Goal: Task Accomplishment & Management: Use online tool/utility

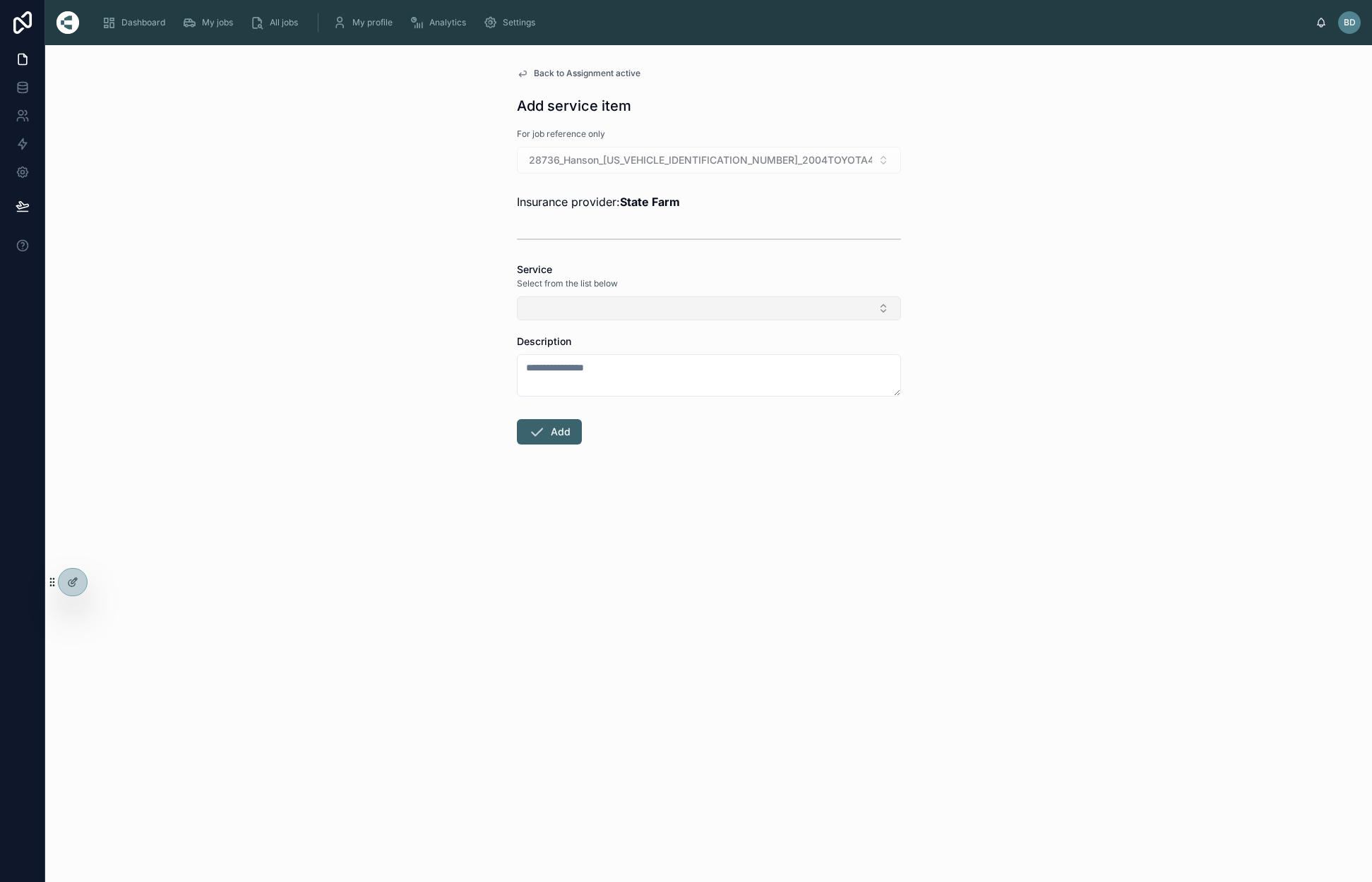
click at [661, 313] on button "Select Button" at bounding box center [709, 308] width 384 height 24
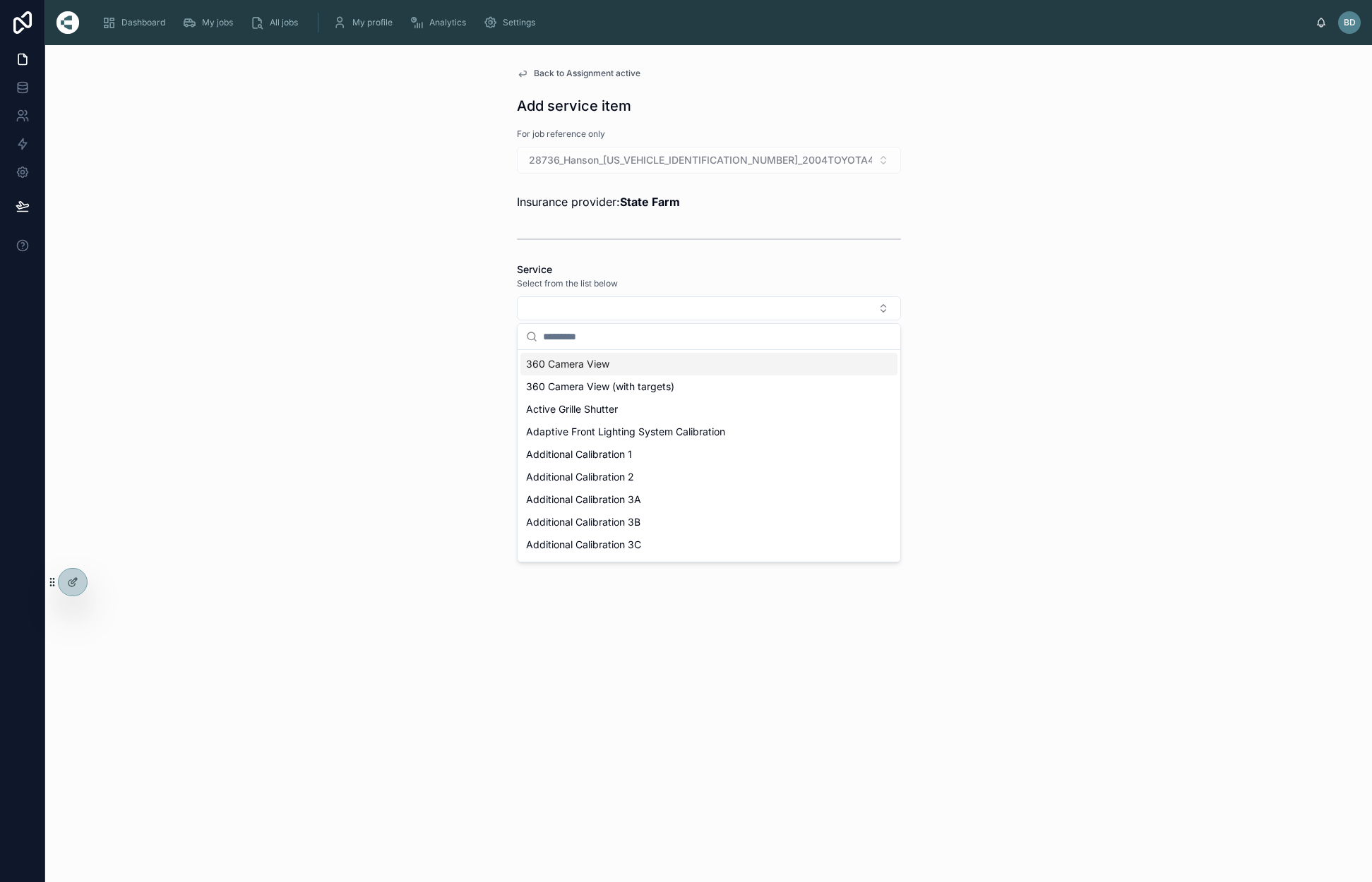
drag, startPoint x: 1070, startPoint y: 307, endPoint x: 1048, endPoint y: 313, distance: 22.8
click at [1070, 307] on div "Back to Assignment active Add service item For job reference only 28736_Hanson_…" at bounding box center [708, 464] width 1327 height 837
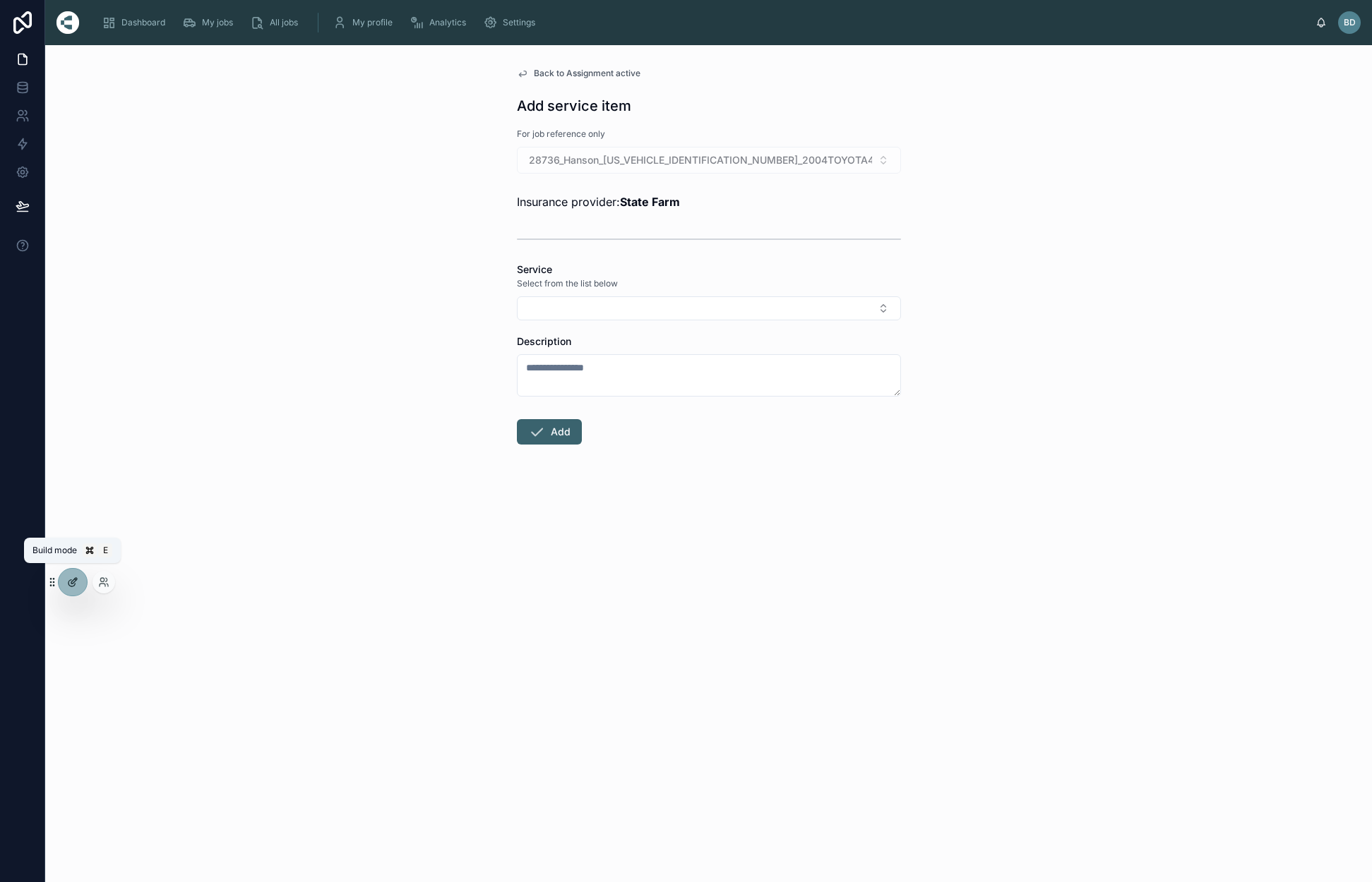
click at [80, 584] on div at bounding box center [73, 582] width 28 height 27
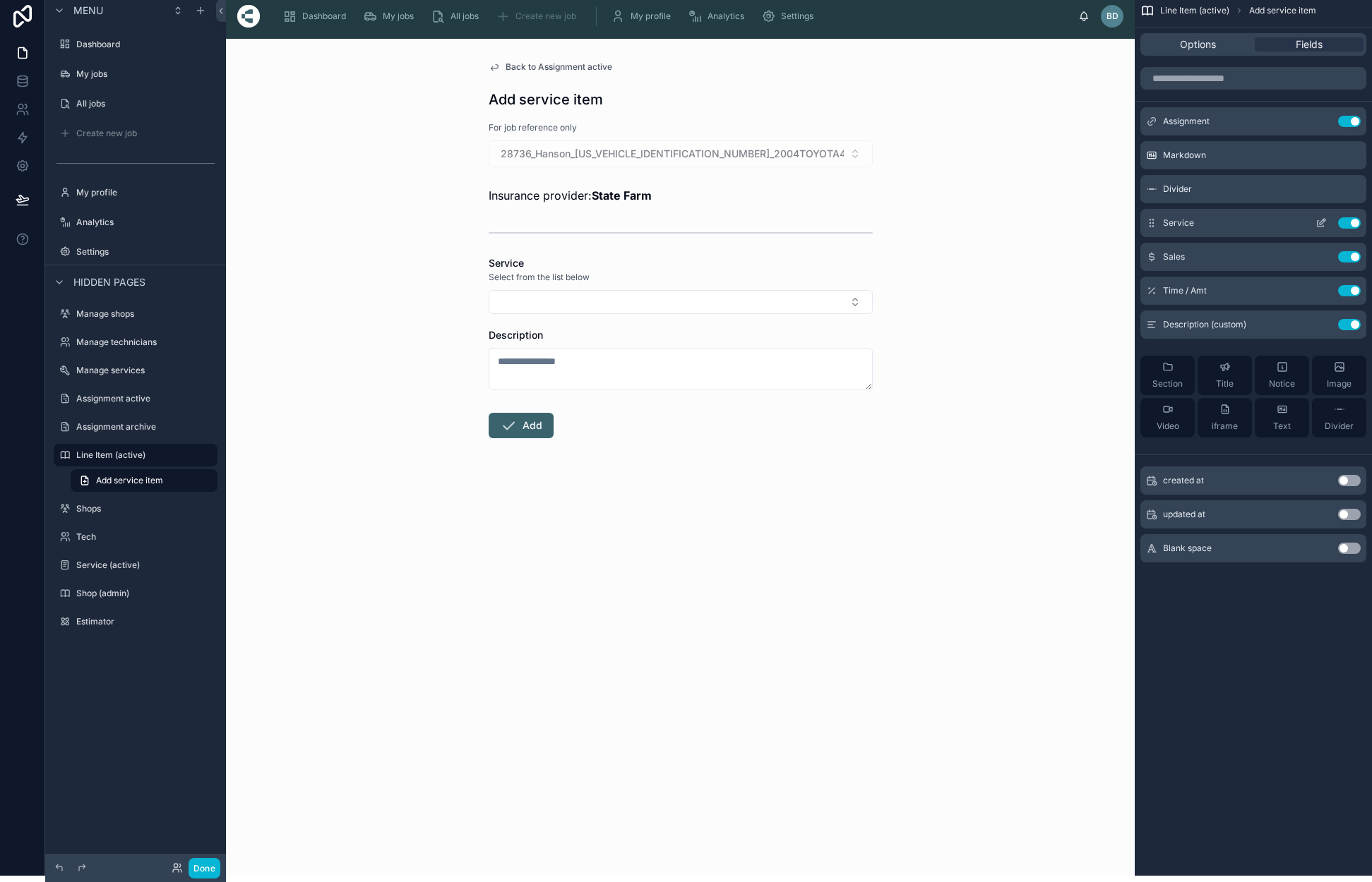
click at [1155, 231] on div "Service Use setting" at bounding box center [1253, 223] width 226 height 28
click at [1150, 223] on icon "scrollable content" at bounding box center [1149, 222] width 1 height 1
click at [1323, 220] on icon "scrollable content" at bounding box center [1322, 221] width 5 height 5
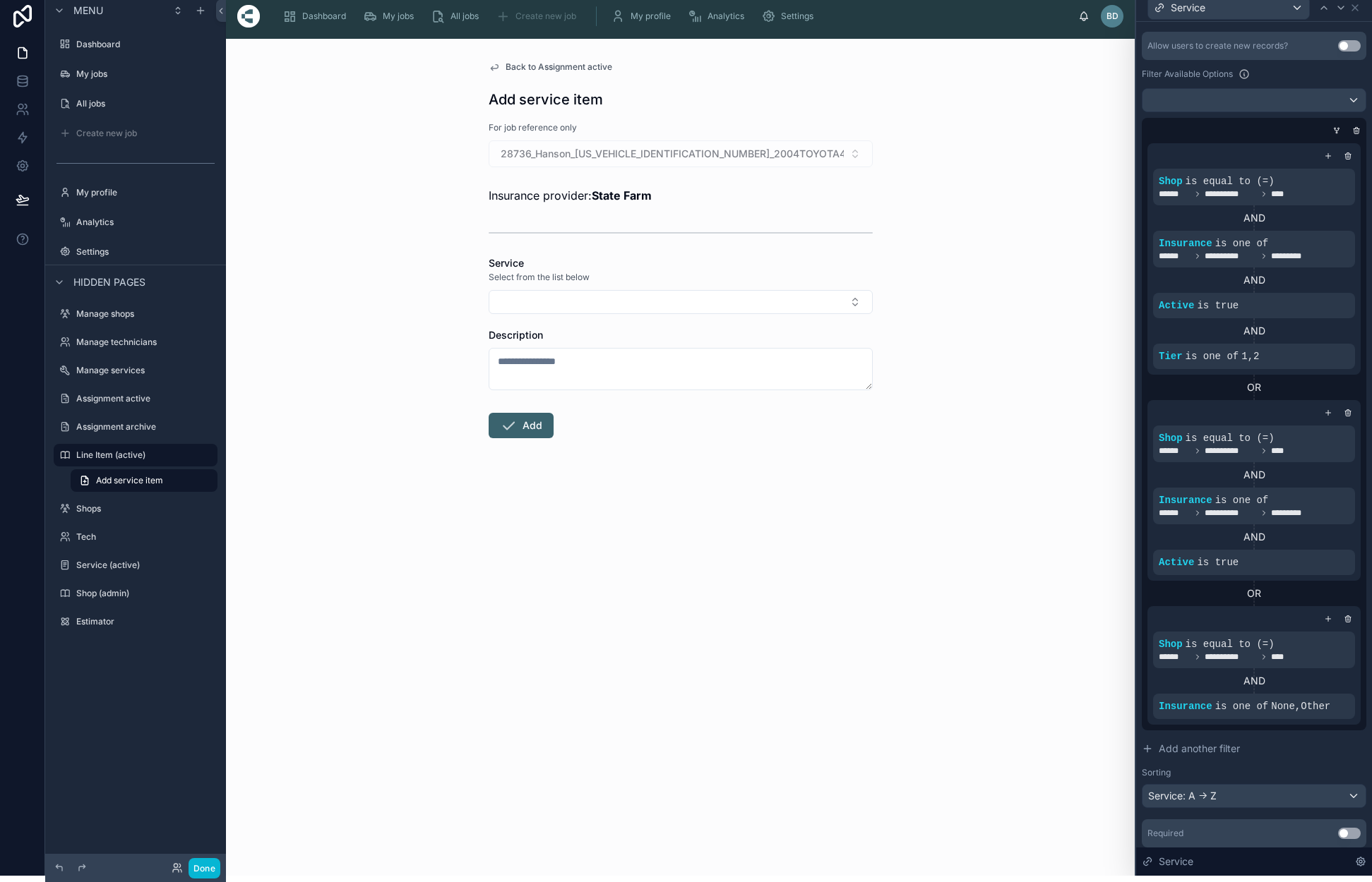
scroll to position [327, 0]
click at [577, 288] on div "Service Select from the list below" at bounding box center [681, 285] width 384 height 58
click at [581, 296] on button "Select Button" at bounding box center [681, 302] width 384 height 24
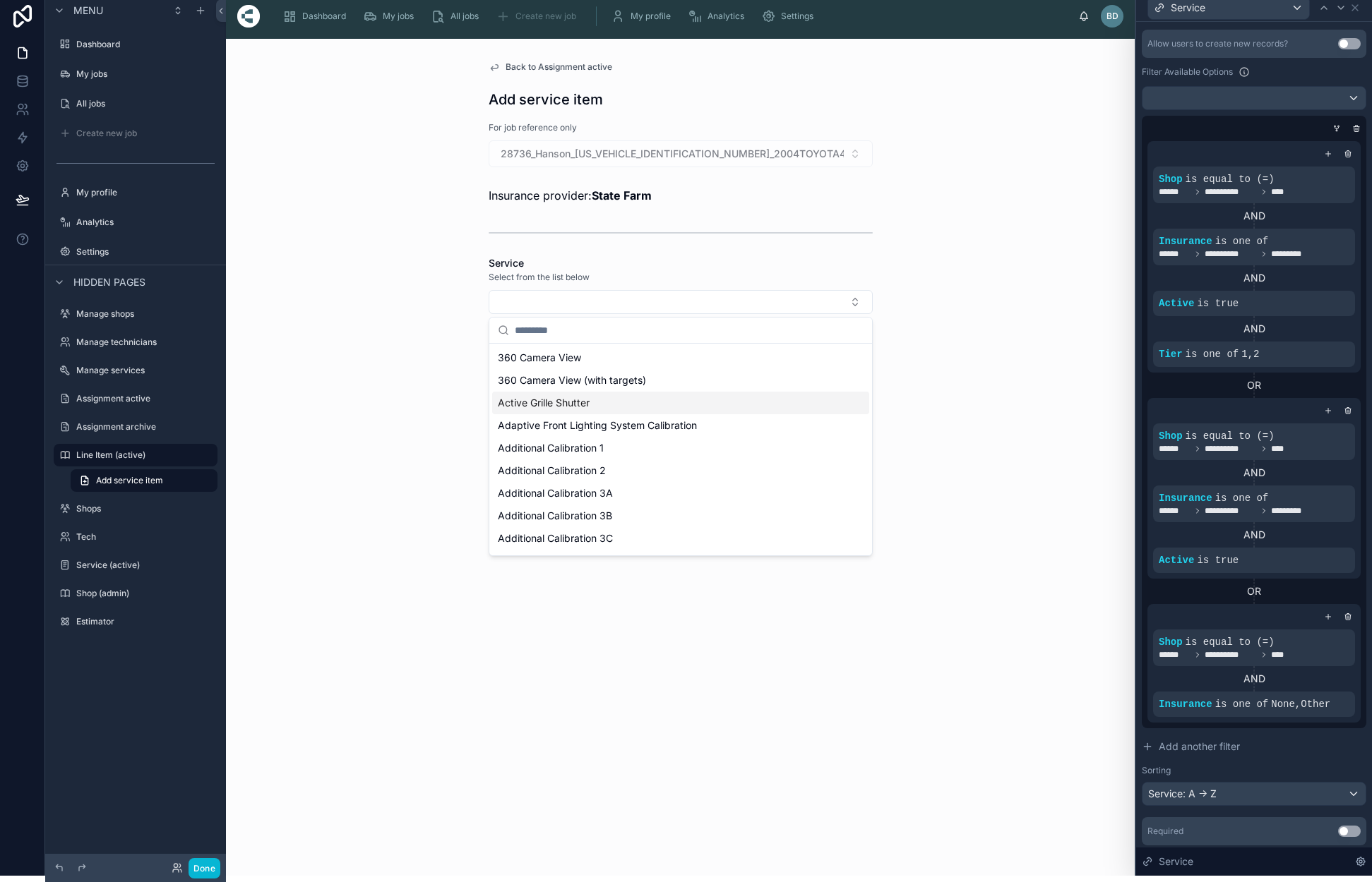
scroll to position [-1, 0]
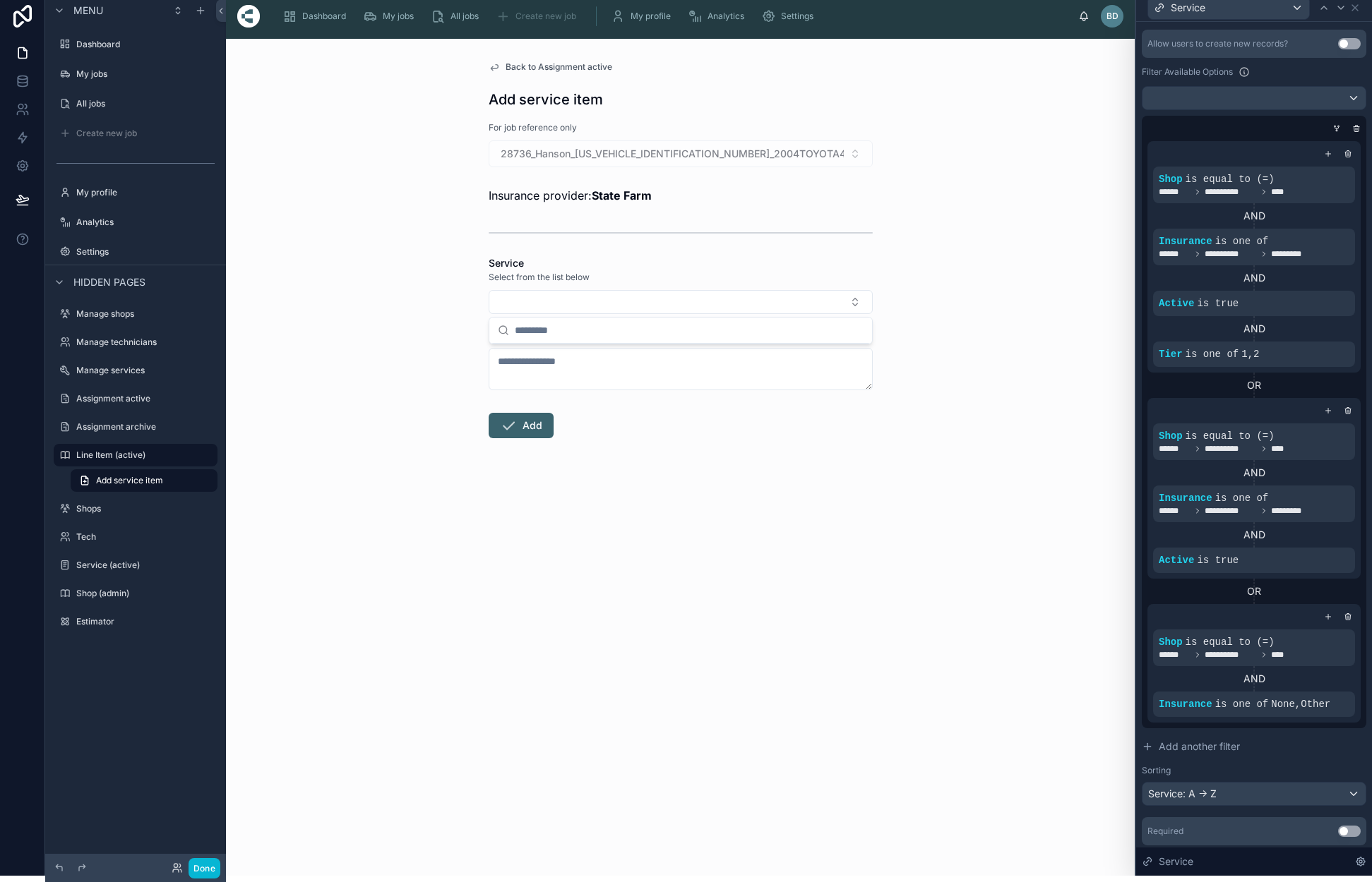
click at [954, 428] on div "Back to Assignment active Add service item For job reference only 28736_Hanson_…" at bounding box center [680, 457] width 909 height 837
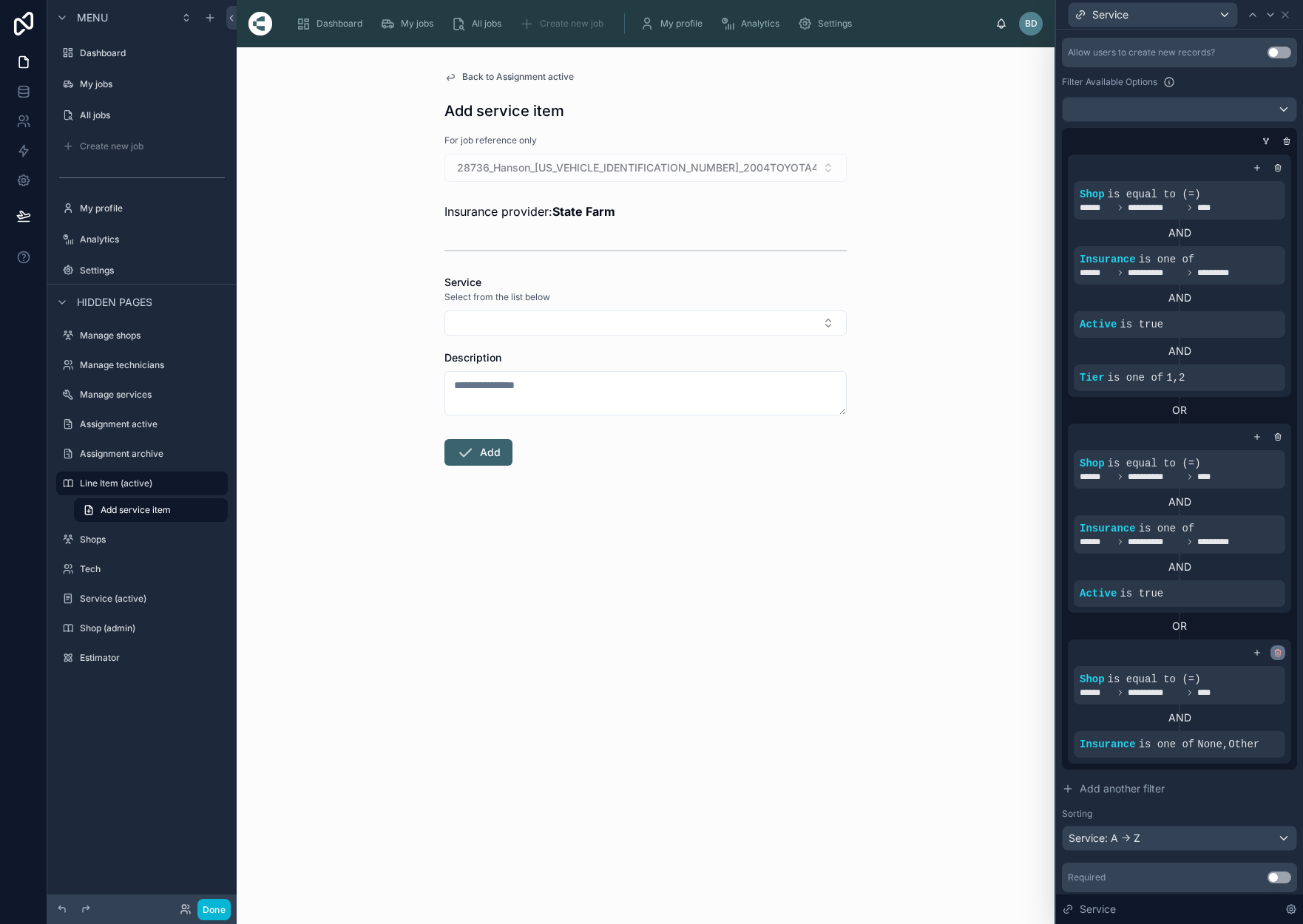
scroll to position [0, 0]
click at [1266, 143] on icon at bounding box center [1266, 142] width 0 height 2
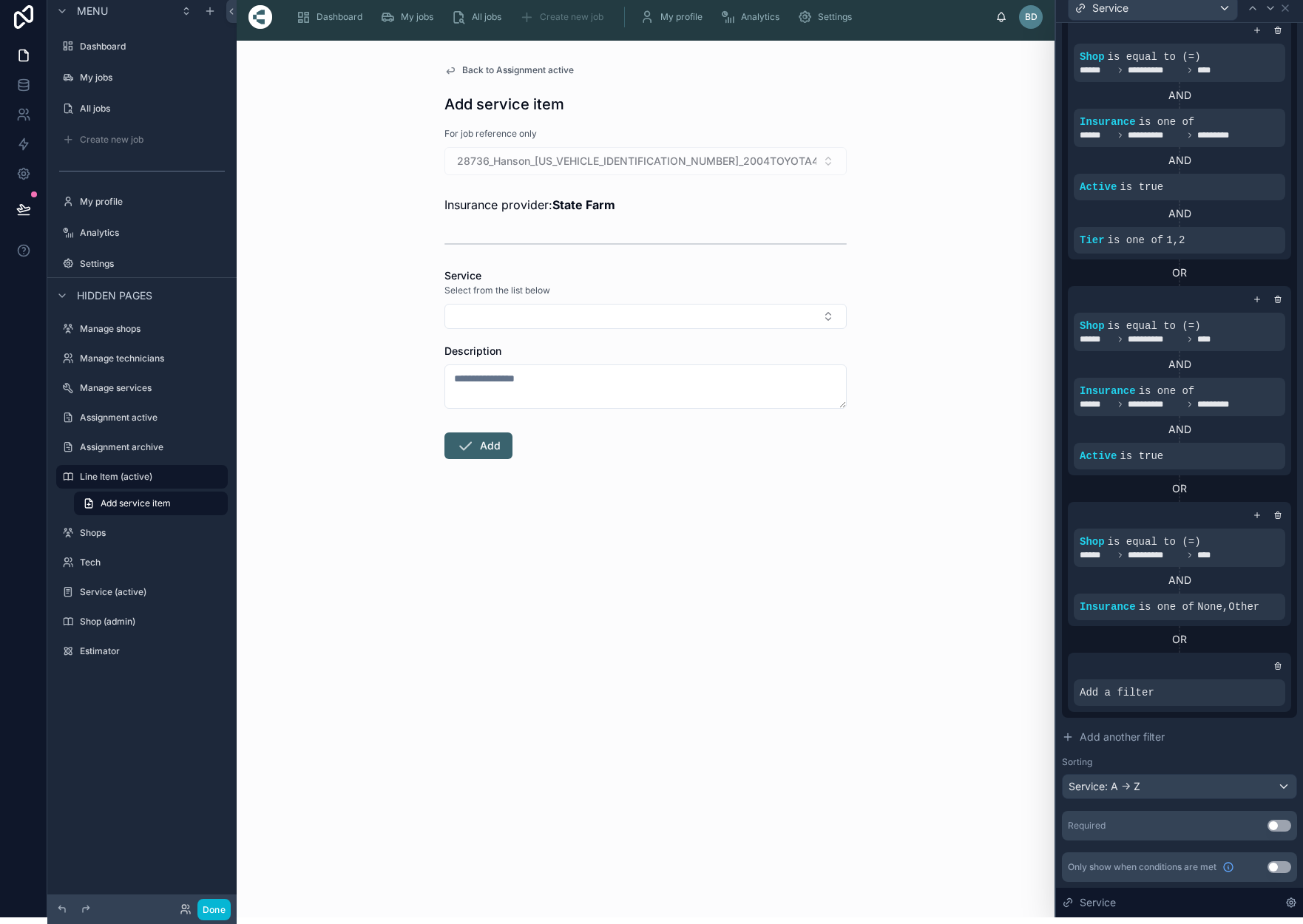
scroll to position [473, 0]
drag, startPoint x: 1211, startPoint y: 617, endPoint x: 1232, endPoint y: 628, distance: 23.7
click at [1225, 618] on div "**********" at bounding box center [1179, 364] width 235 height 707
click at [1253, 663] on div at bounding box center [1179, 666] width 212 height 15
click at [1276, 667] on icon at bounding box center [1278, 666] width 9 height 9
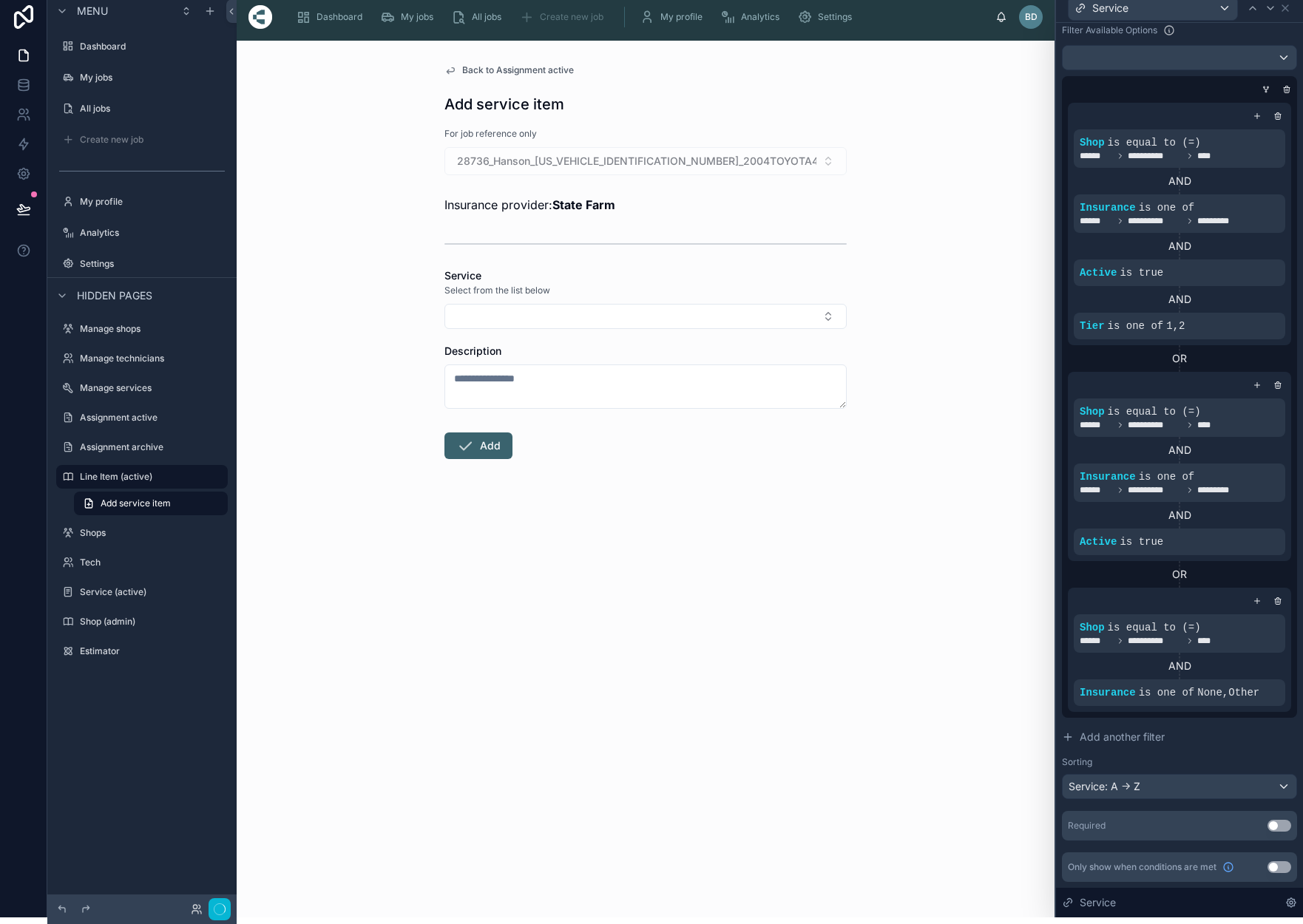
scroll to position [387, 0]
click at [832, 314] on button "Select Button" at bounding box center [646, 316] width 402 height 25
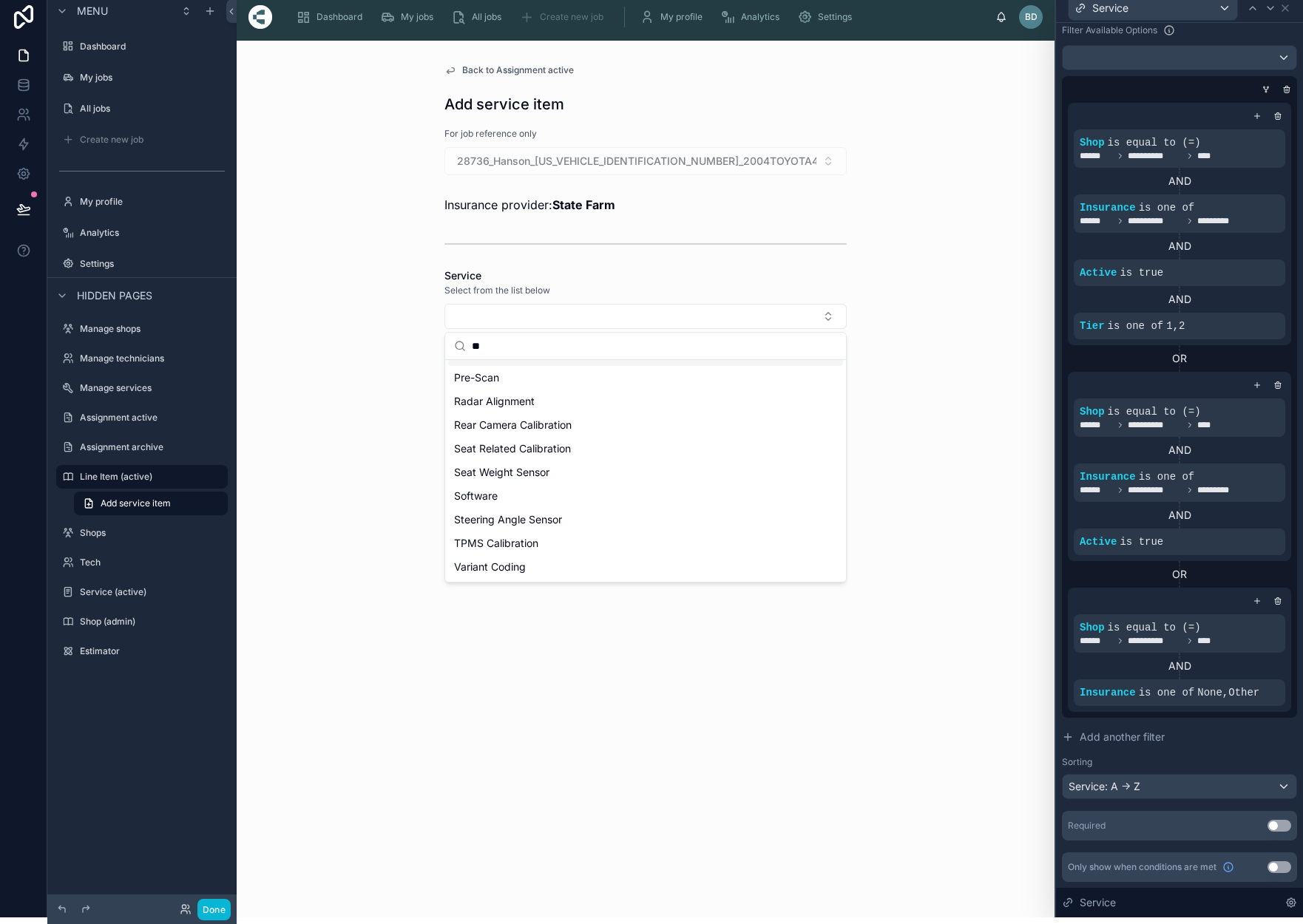
scroll to position [0, 0]
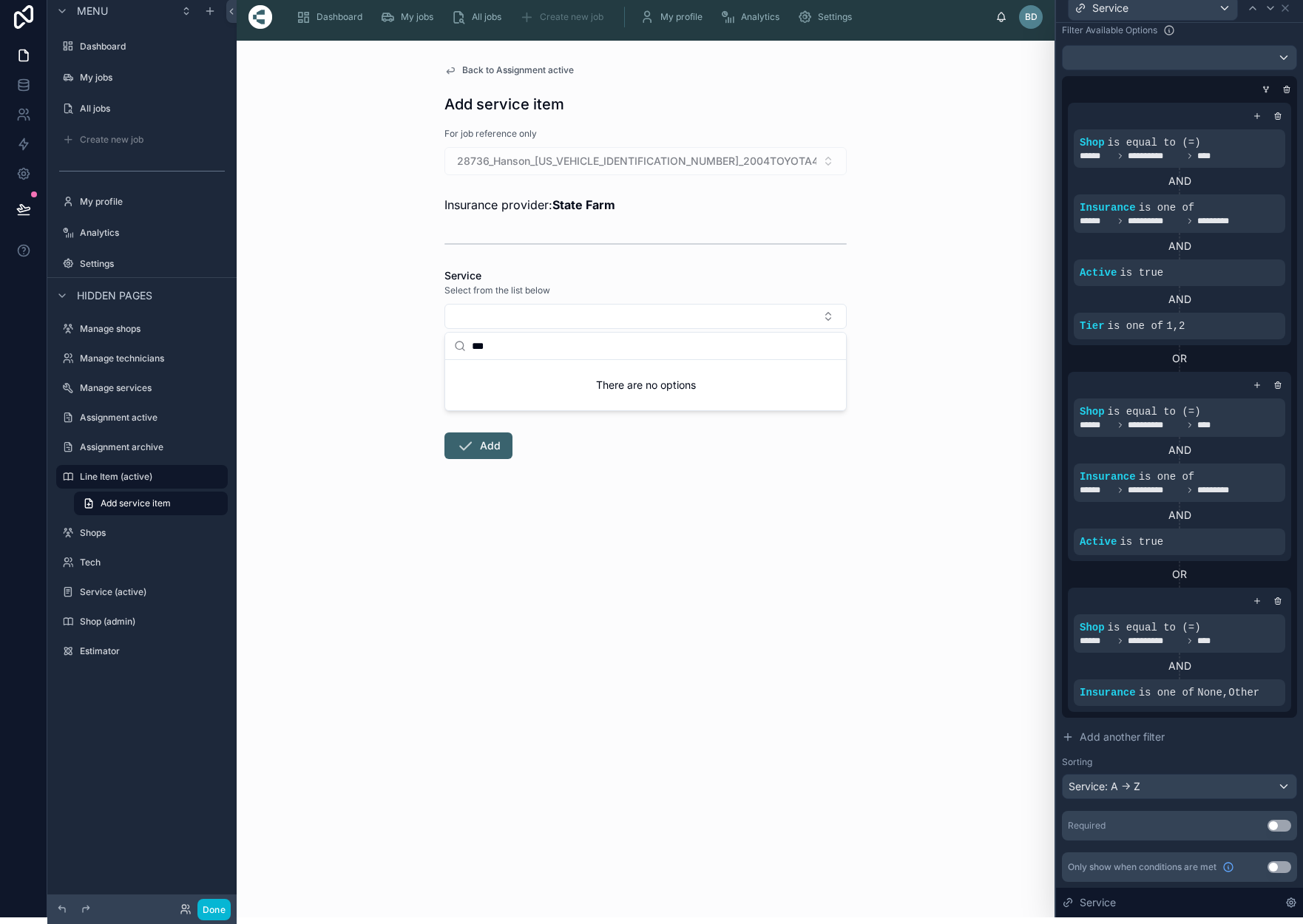
type input "****"
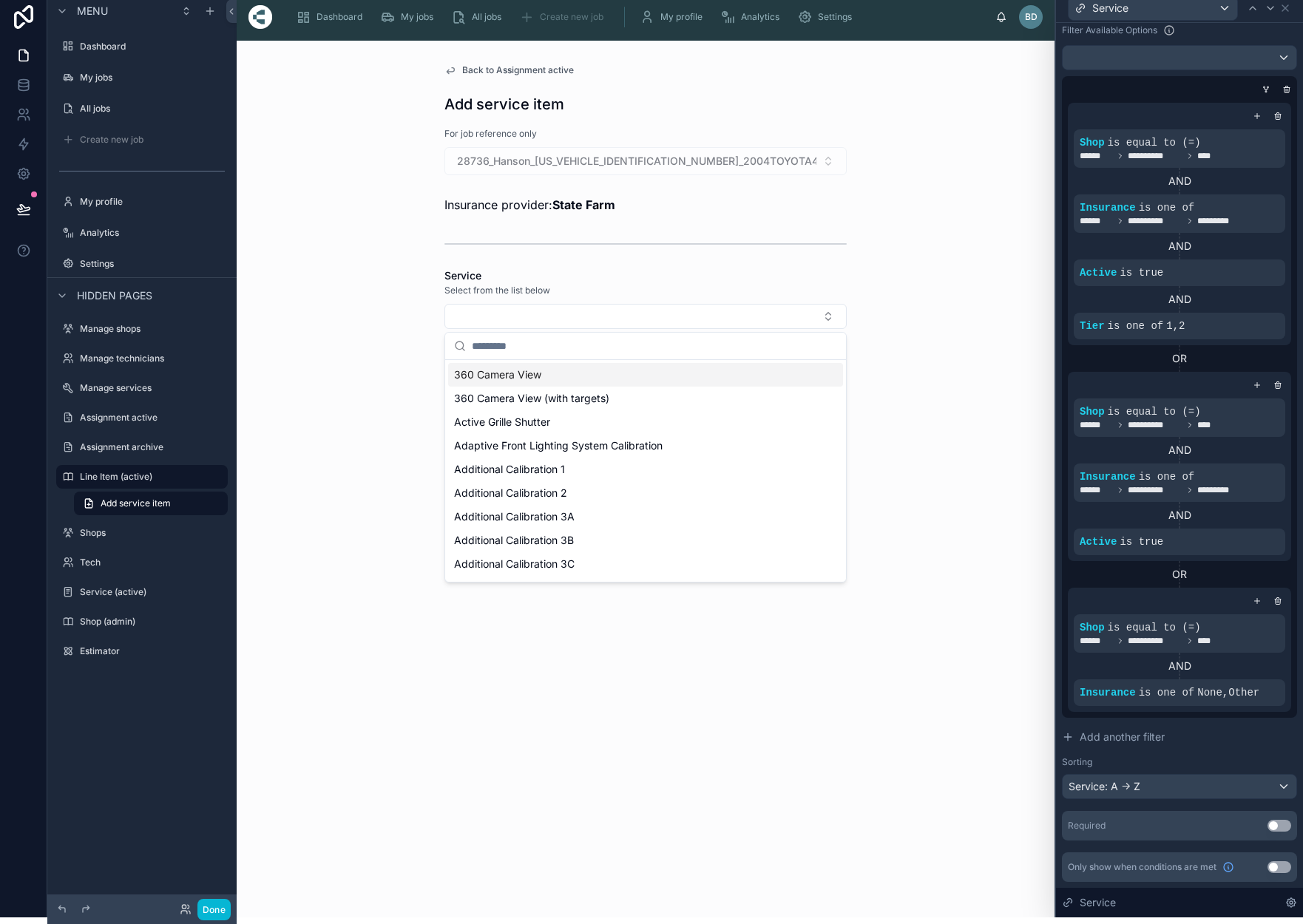
click at [967, 372] on div "Back to Assignment active Add service item For job reference only 28736_Hanson_…" at bounding box center [645, 479] width 818 height 877
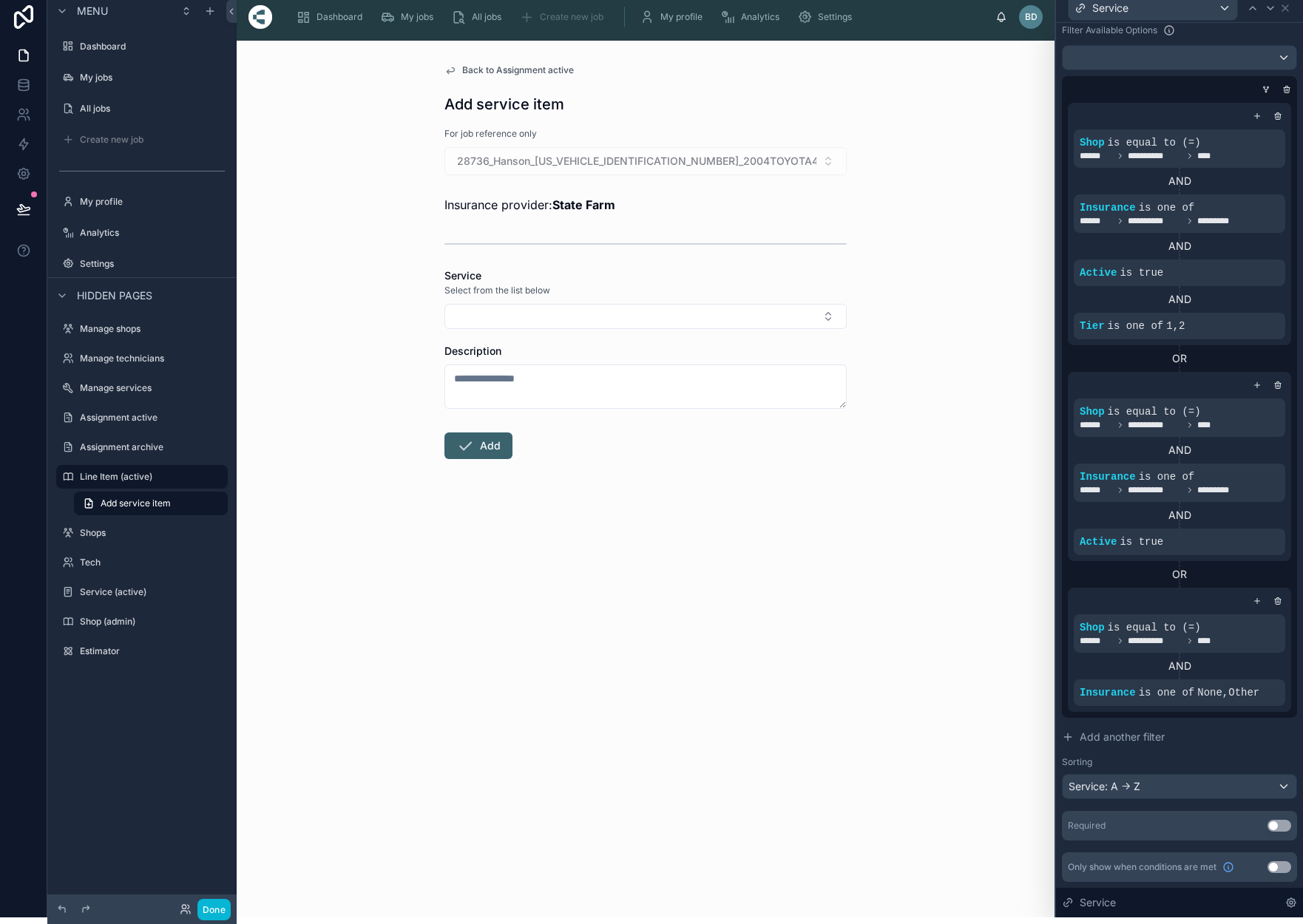
scroll to position [384, 0]
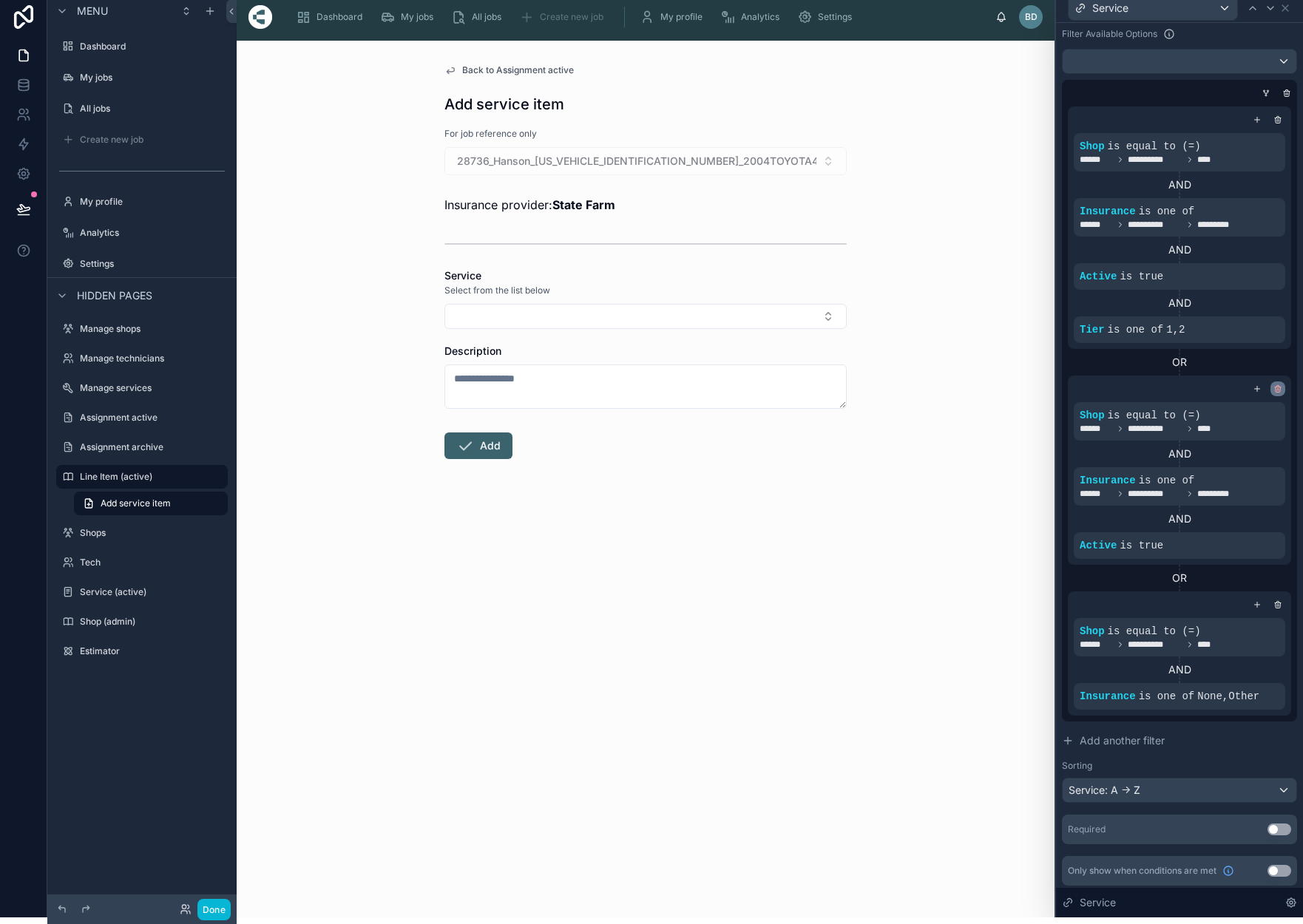
click at [1277, 389] on icon at bounding box center [1277, 390] width 0 height 2
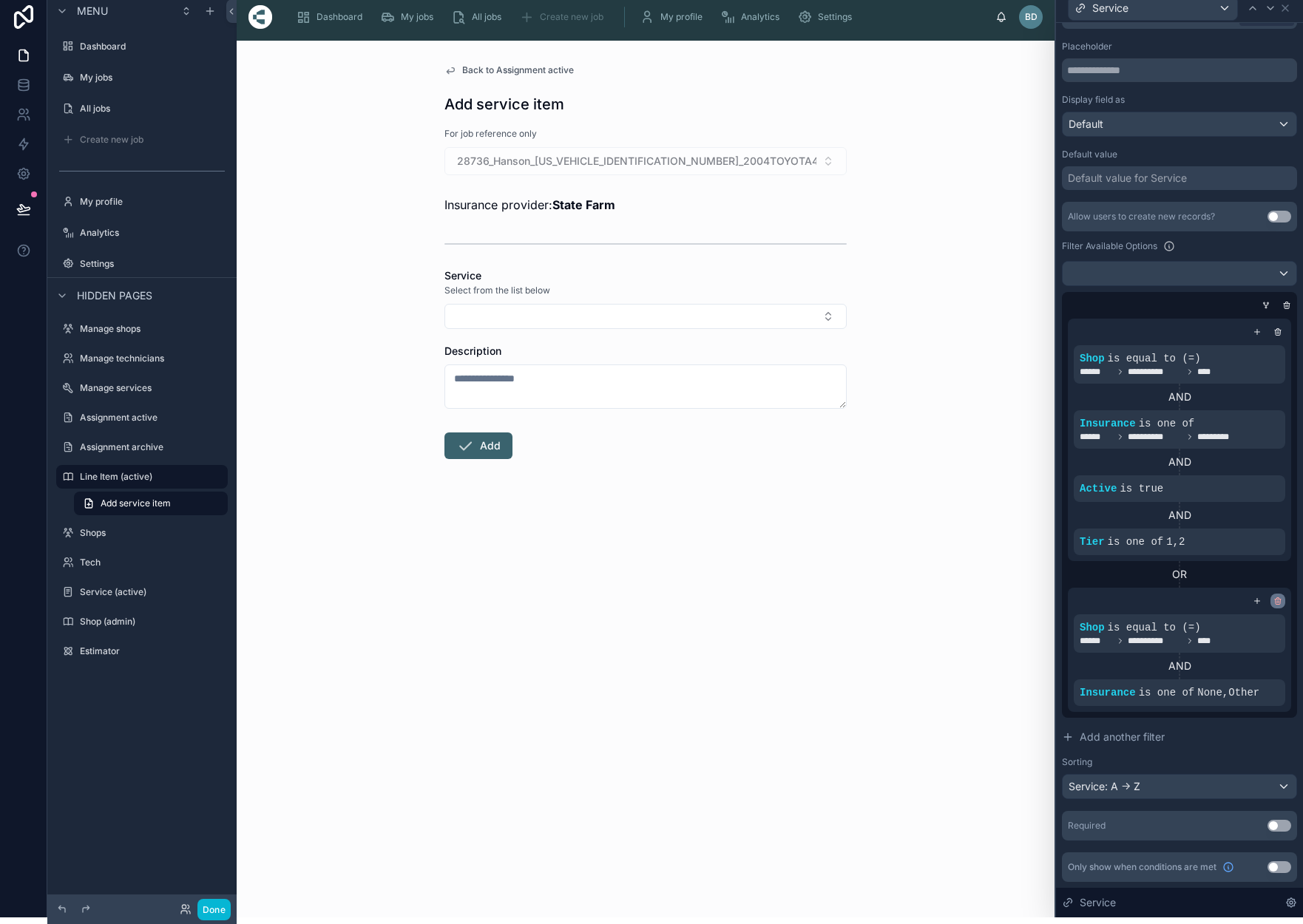
click at [1278, 604] on icon at bounding box center [1278, 602] width 5 height 5
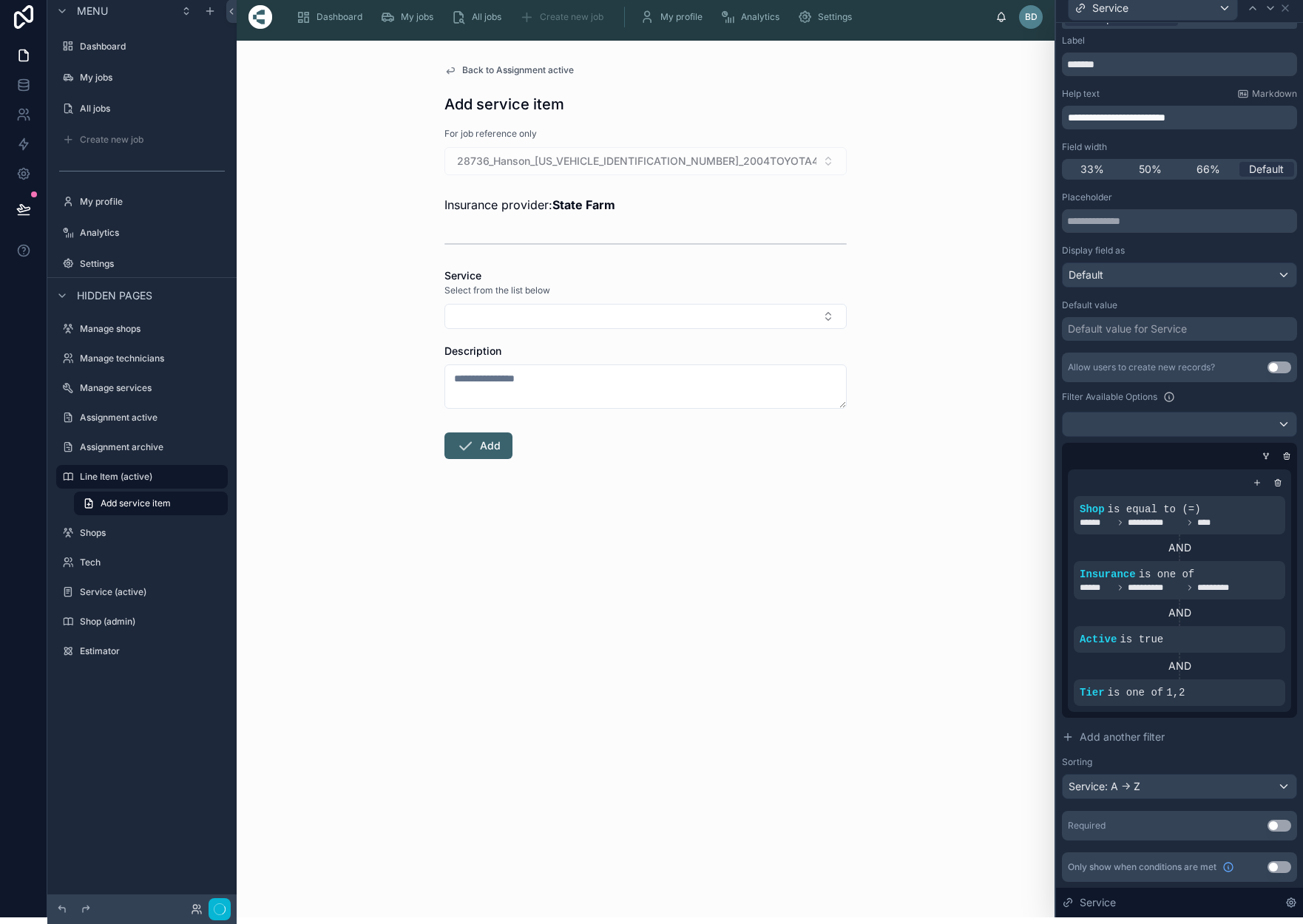
scroll to position [21, 0]
click at [825, 318] on button "Select Button" at bounding box center [646, 316] width 402 height 25
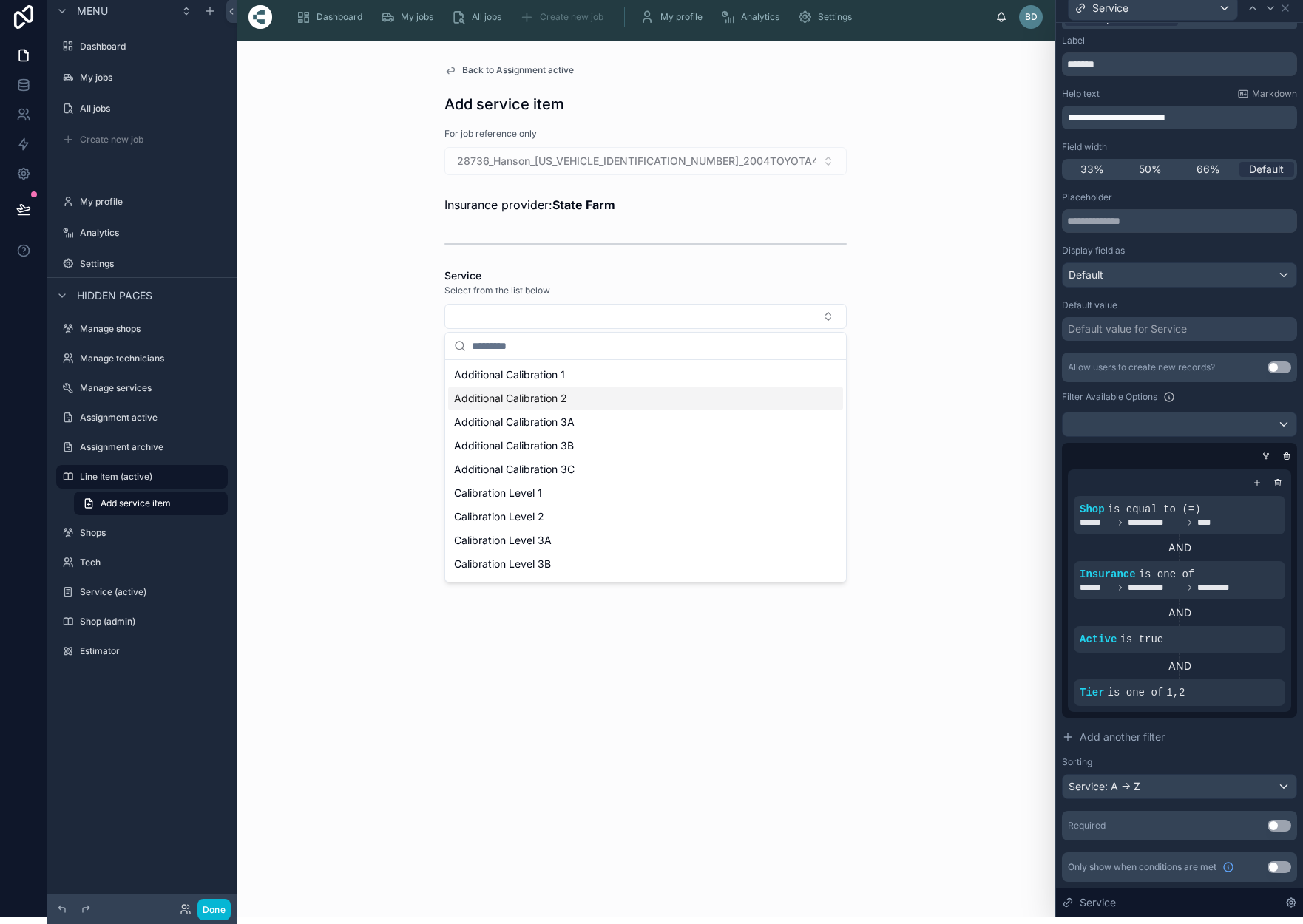
scroll to position [0, 0]
click at [909, 394] on div "Back to Assignment active Add service item For job reference only 28736_Hanson_…" at bounding box center [645, 479] width 818 height 877
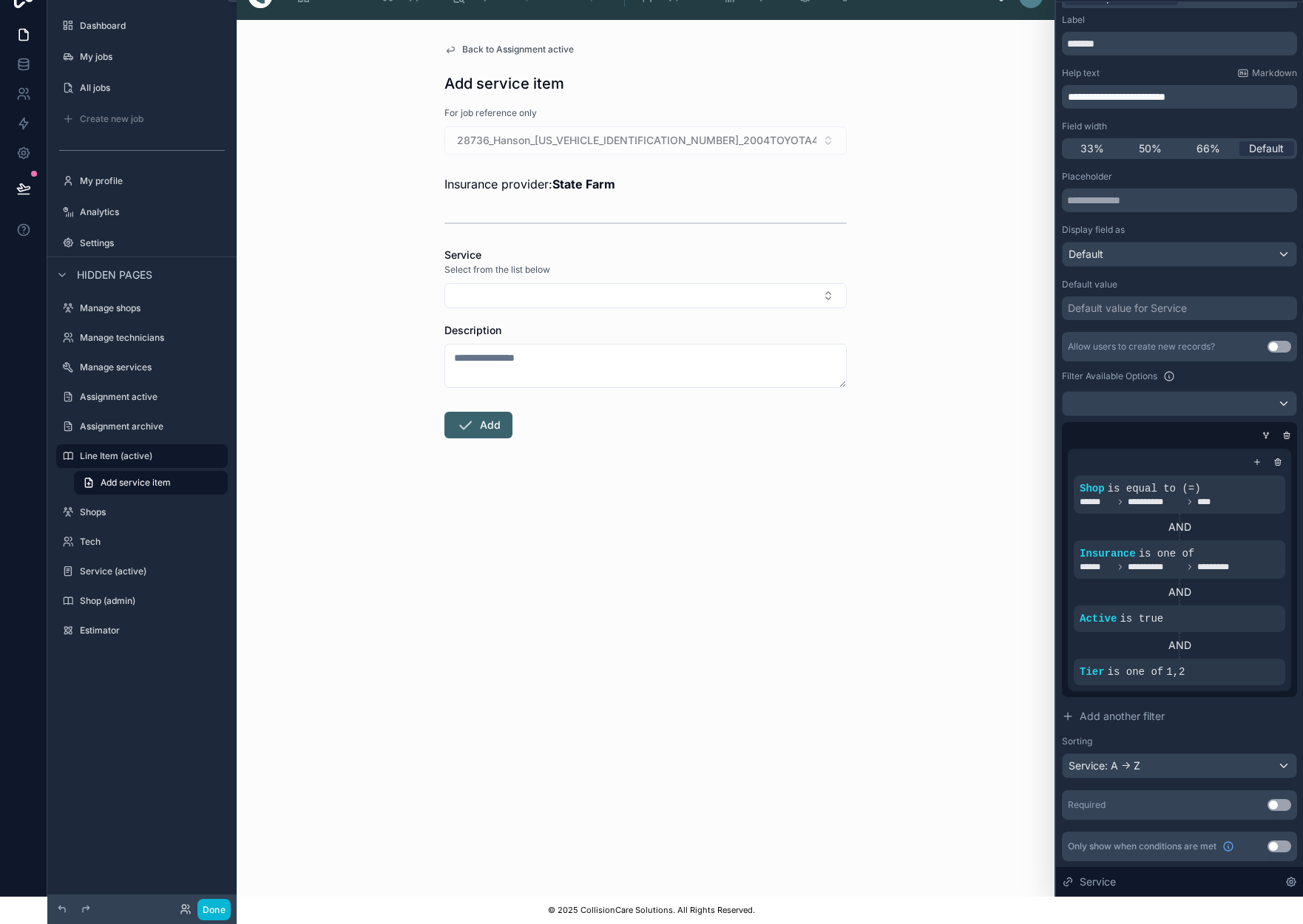
scroll to position [26, 0]
